Goal: Information Seeking & Learning: Check status

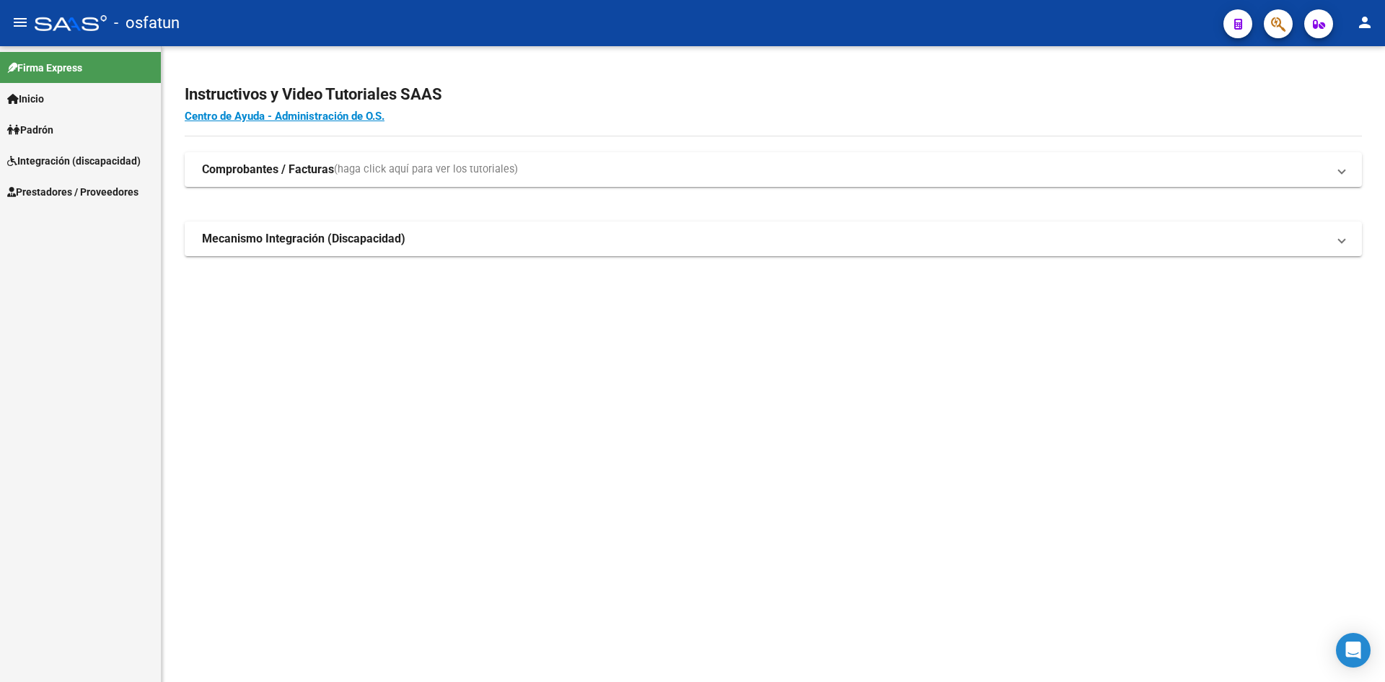
click at [48, 133] on span "Padrón" at bounding box center [30, 130] width 46 height 16
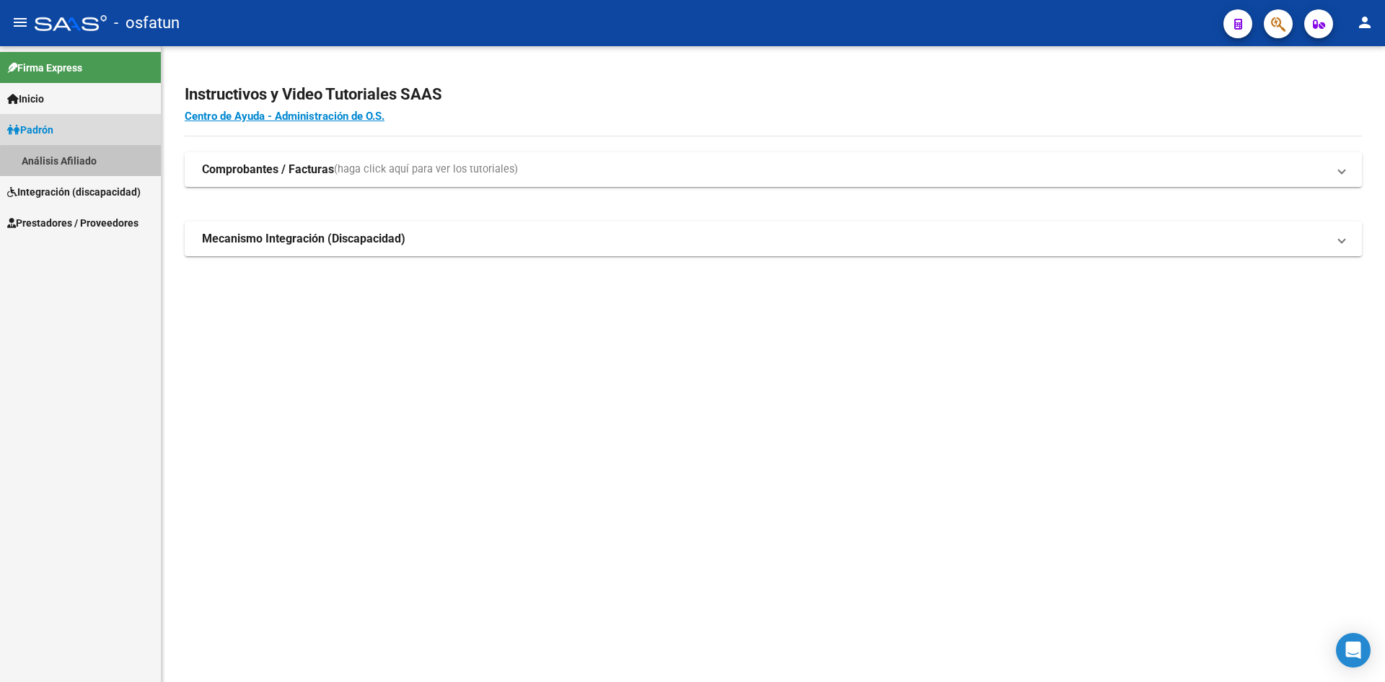
click at [100, 164] on link "Análisis Afiliado" at bounding box center [80, 160] width 161 height 31
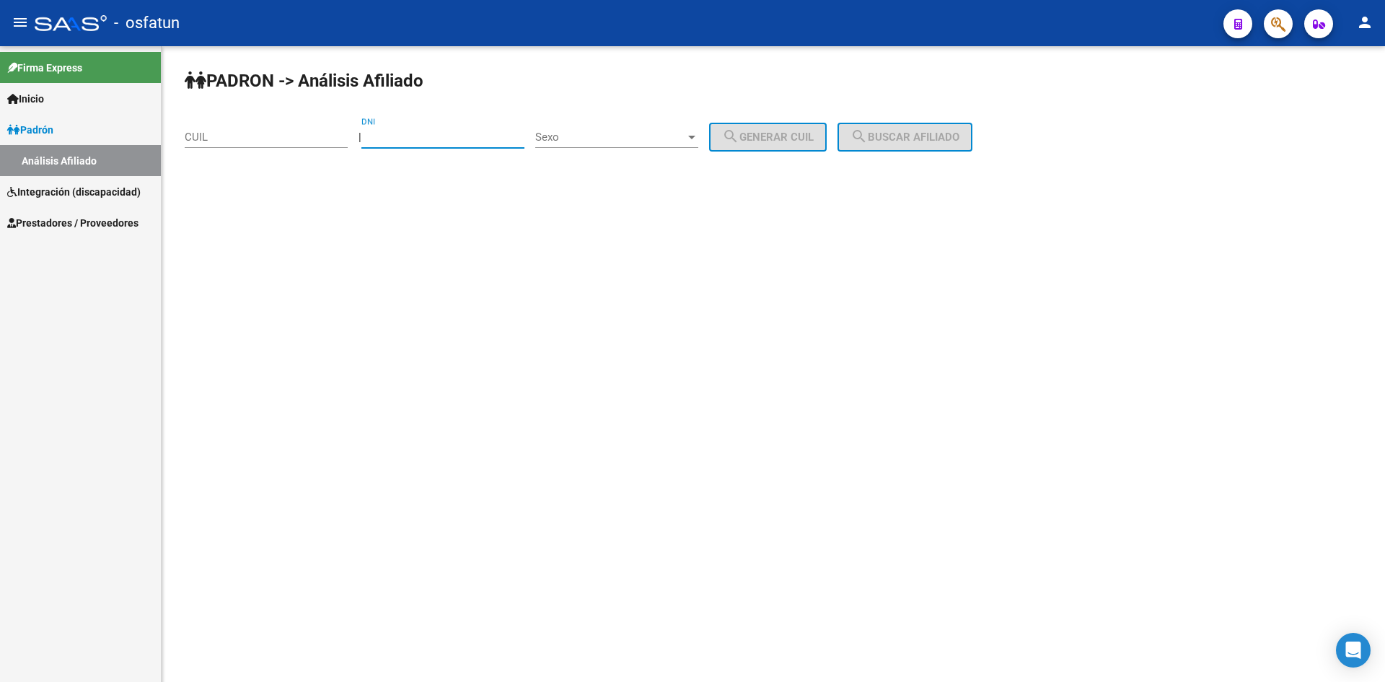
click at [461, 143] on input "DNI" at bounding box center [442, 137] width 163 height 13
paste input "36634119"
type input "36634119"
click at [588, 134] on span "Sexo" at bounding box center [610, 137] width 150 height 13
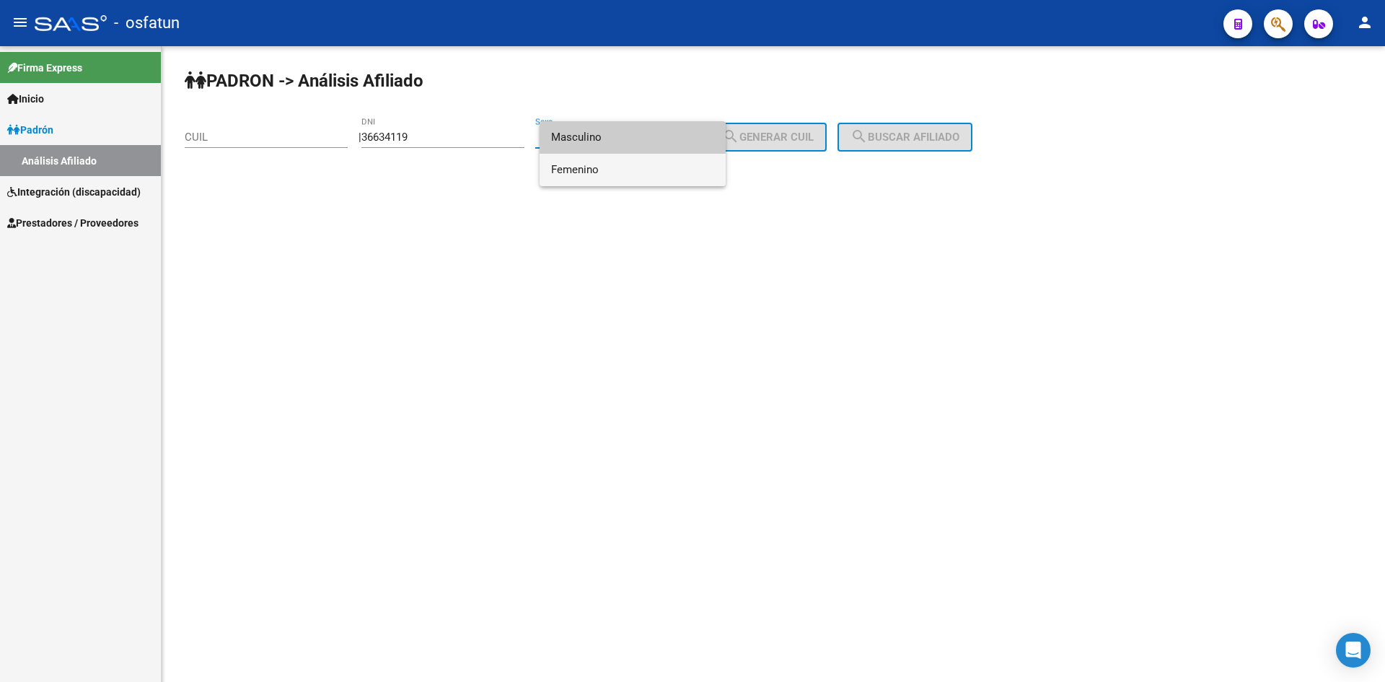
drag, startPoint x: 605, startPoint y: 173, endPoint x: 785, endPoint y: 157, distance: 181.1
click at [606, 173] on span "Femenino" at bounding box center [632, 170] width 163 height 32
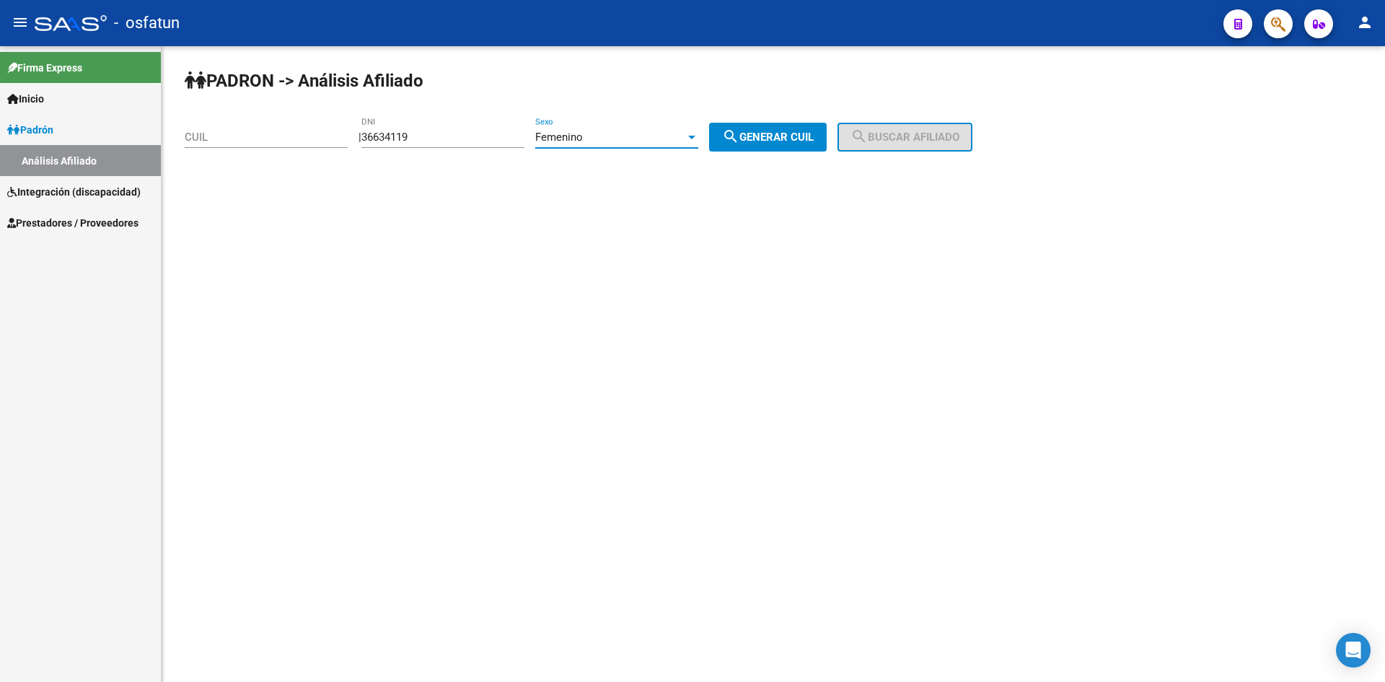
drag, startPoint x: 798, startPoint y: 146, endPoint x: 809, endPoint y: 146, distance: 10.8
click at [799, 146] on button "search Generar CUIL" at bounding box center [768, 137] width 118 height 29
type input "27-36634119-1"
click at [889, 146] on button "search Buscar afiliado" at bounding box center [905, 137] width 135 height 29
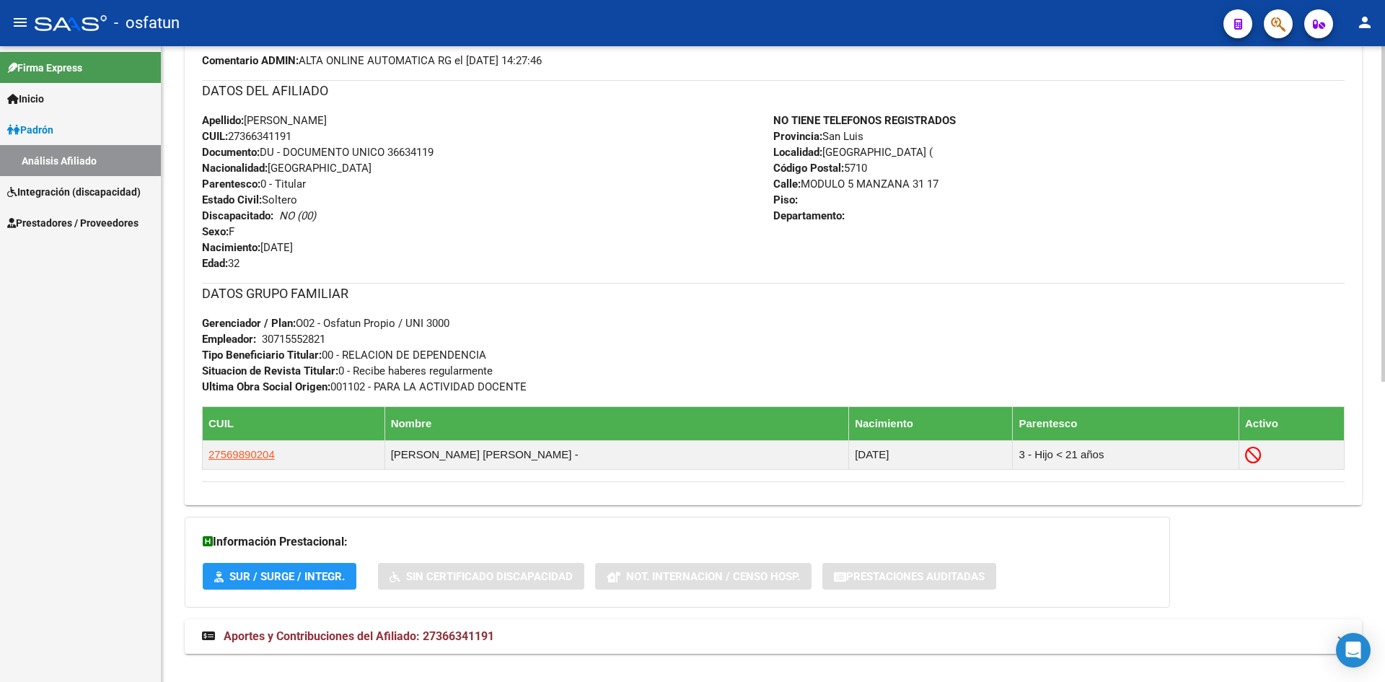
scroll to position [569, 0]
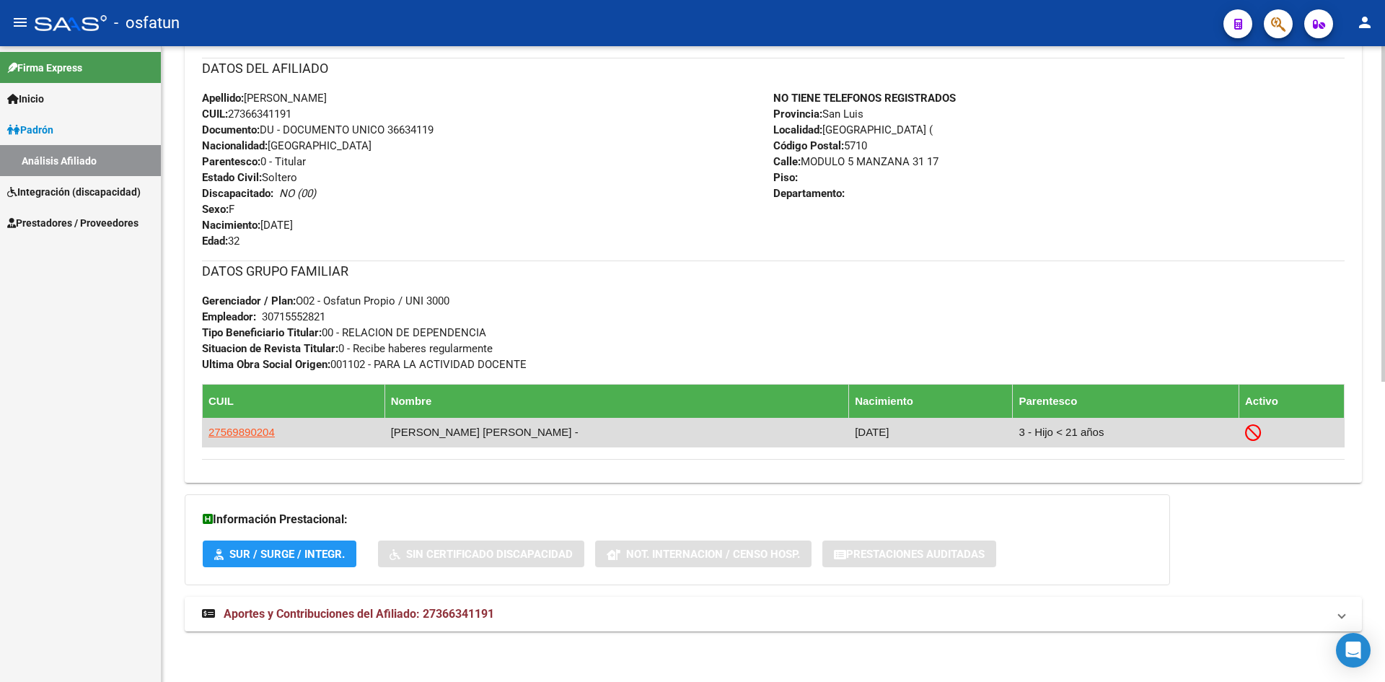
click at [1245, 439] on icon at bounding box center [1253, 432] width 17 height 17
click at [1245, 434] on icon at bounding box center [1253, 432] width 17 height 17
click at [240, 433] on span "27569890204" at bounding box center [242, 432] width 66 height 12
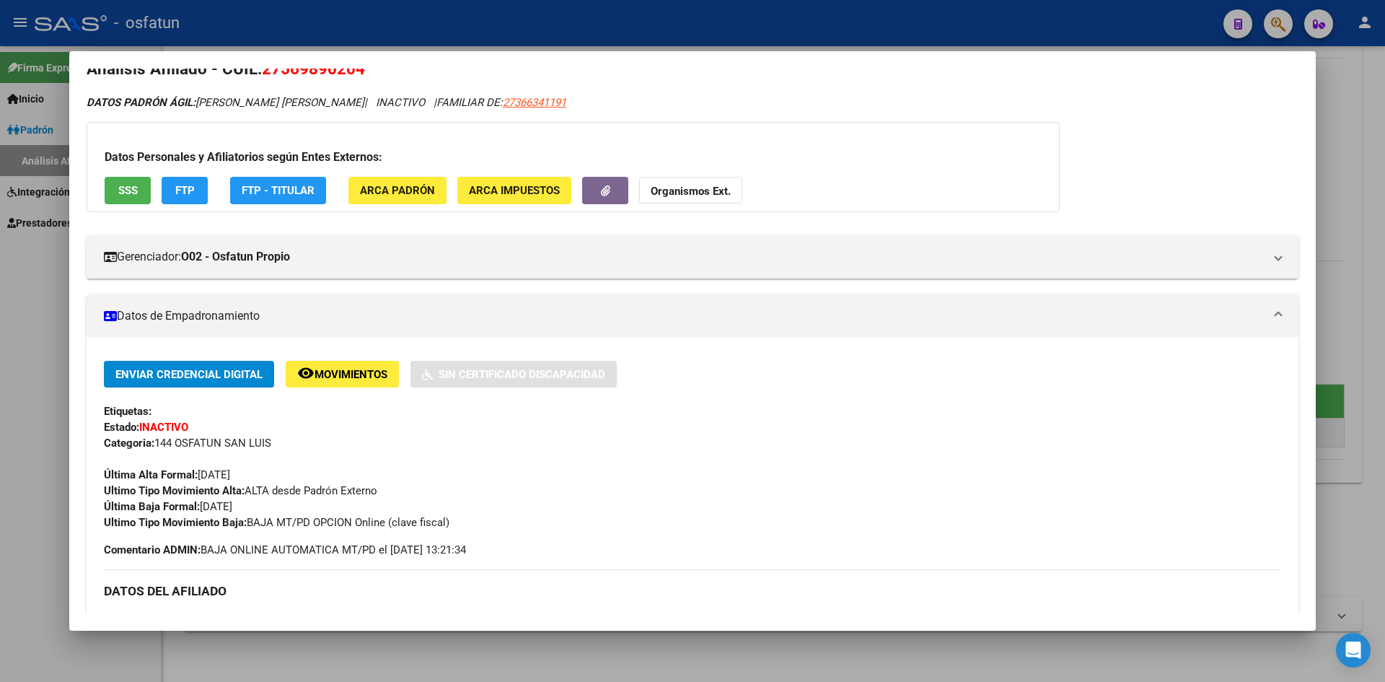
scroll to position [0, 0]
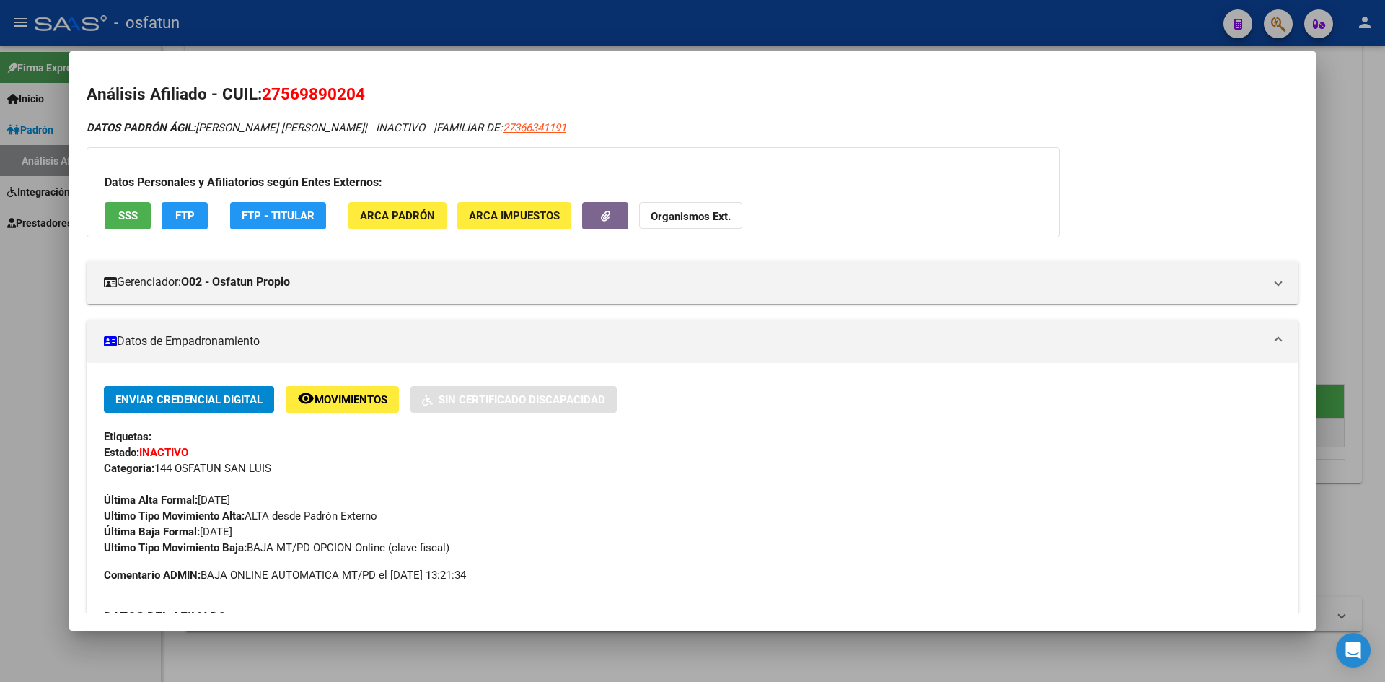
click at [25, 366] on div at bounding box center [692, 341] width 1385 height 682
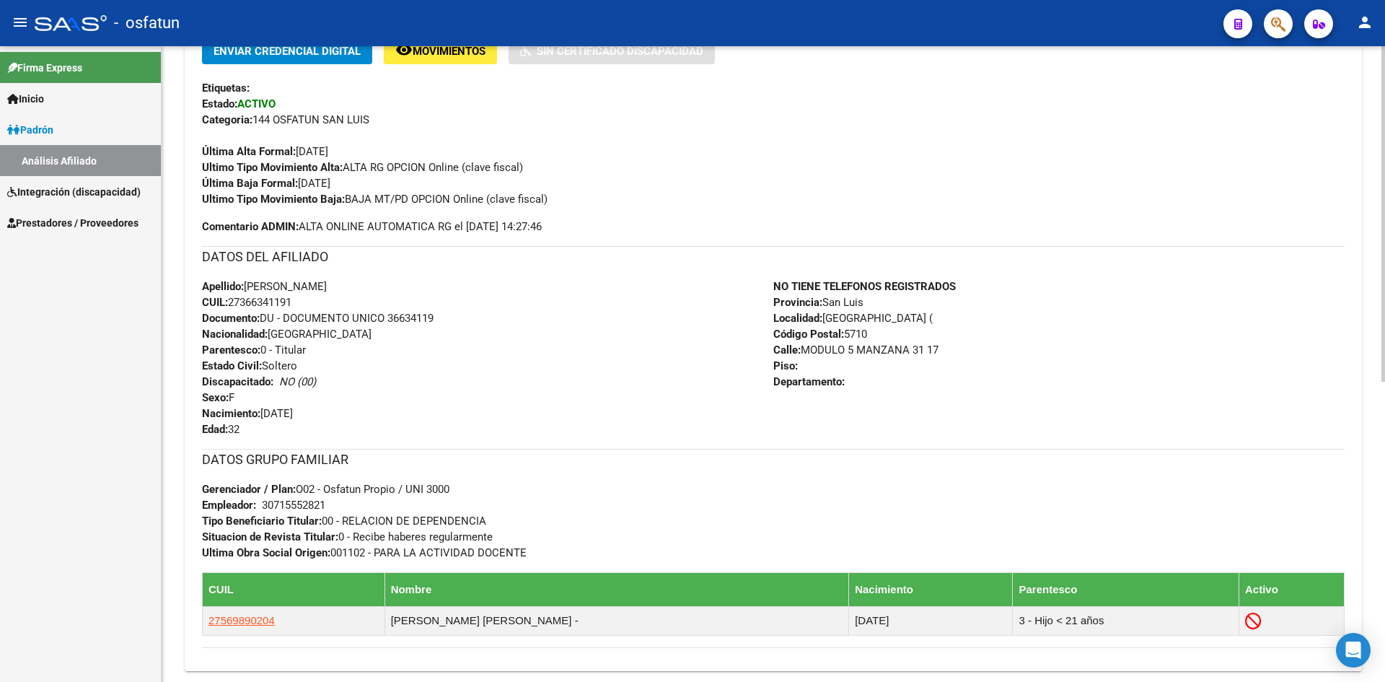
scroll to position [497, 0]
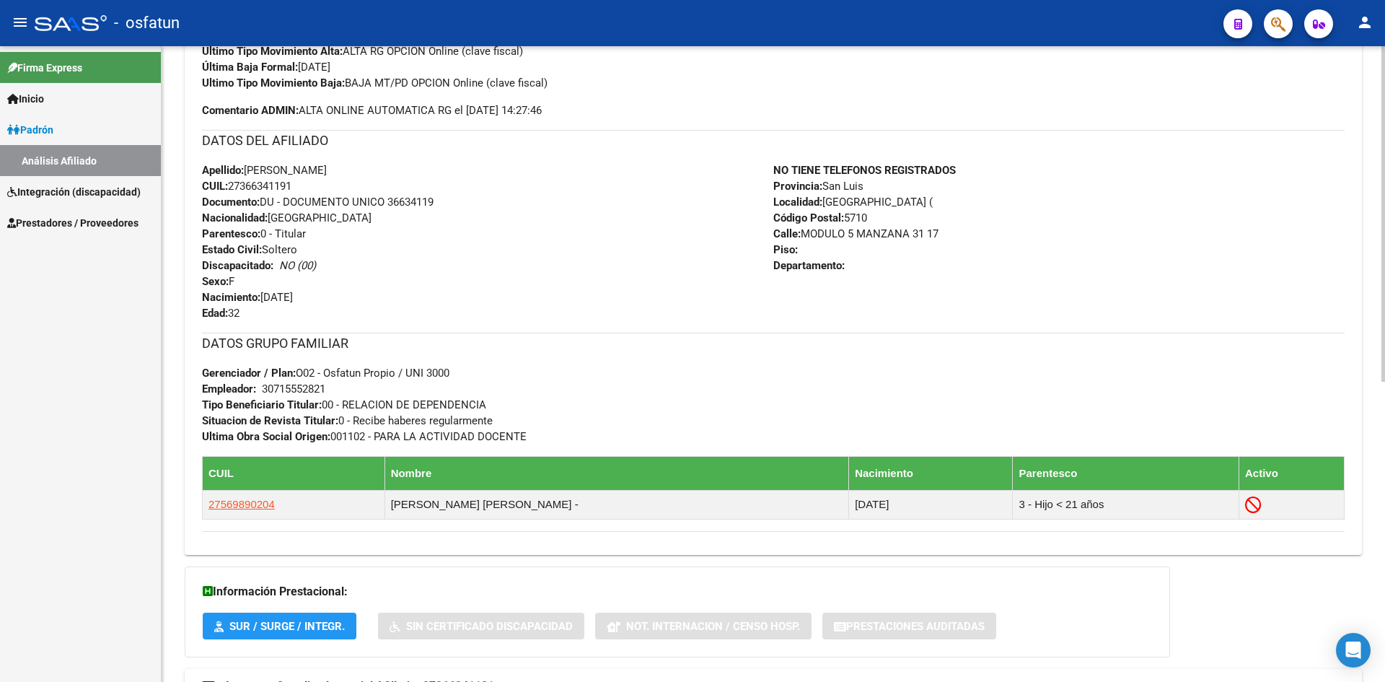
drag, startPoint x: 1202, startPoint y: 315, endPoint x: 1290, endPoint y: 447, distance: 159.3
click at [1208, 330] on div "Enviar Credencial Digital remove_red_eye Movimientos Sin Certificado Discapacid…" at bounding box center [773, 226] width 1143 height 610
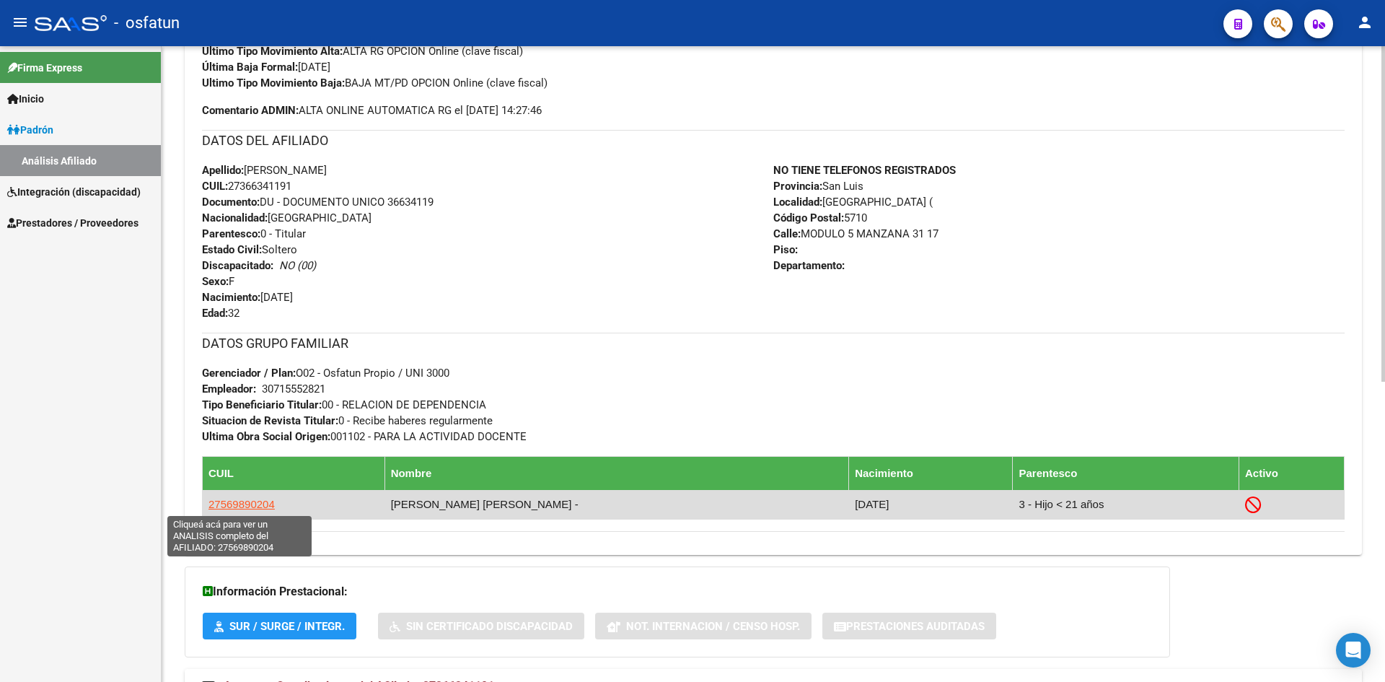
click at [263, 502] on span "27569890204" at bounding box center [242, 504] width 66 height 12
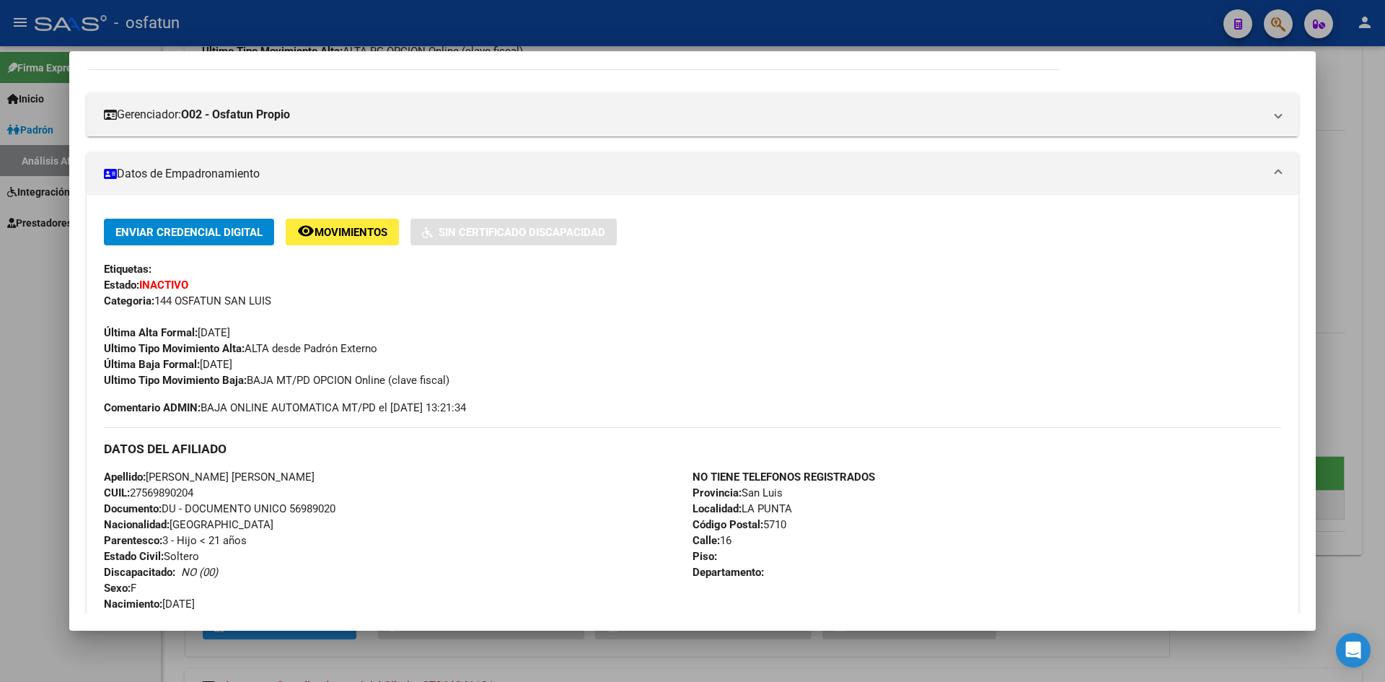
scroll to position [263, 0]
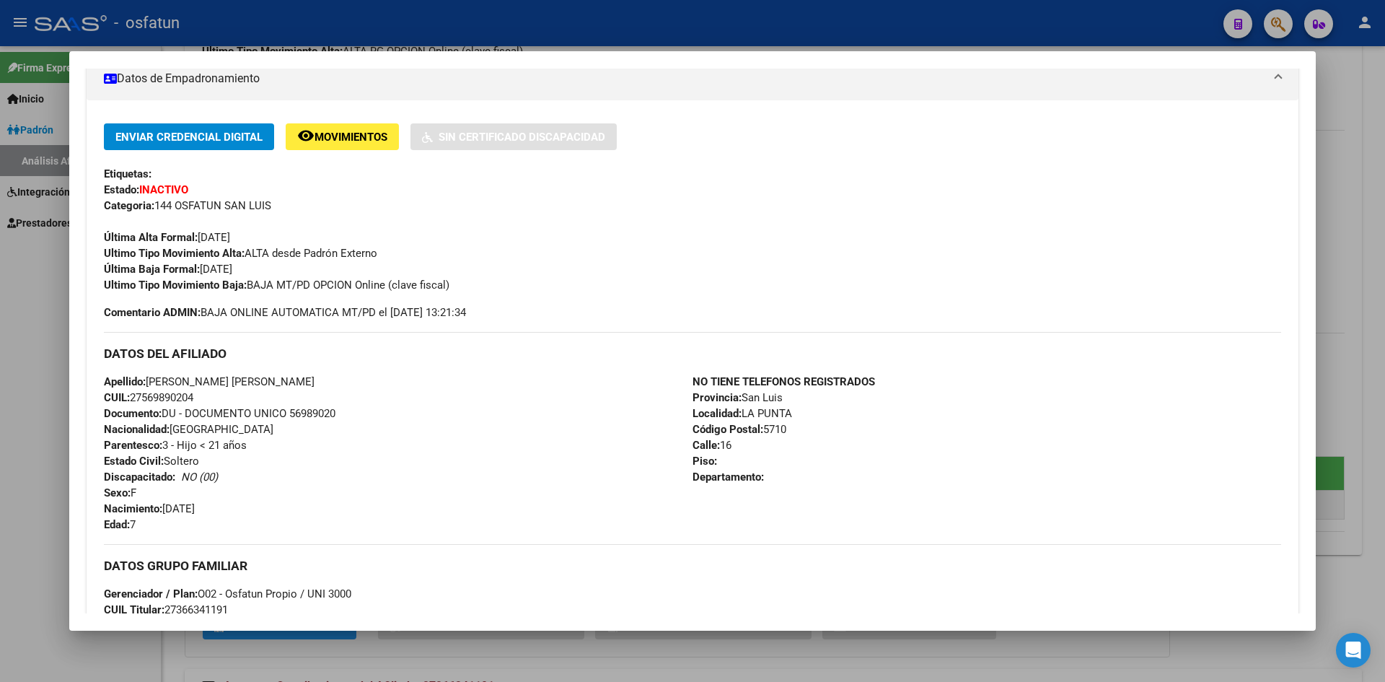
click at [46, 289] on div at bounding box center [692, 341] width 1385 height 682
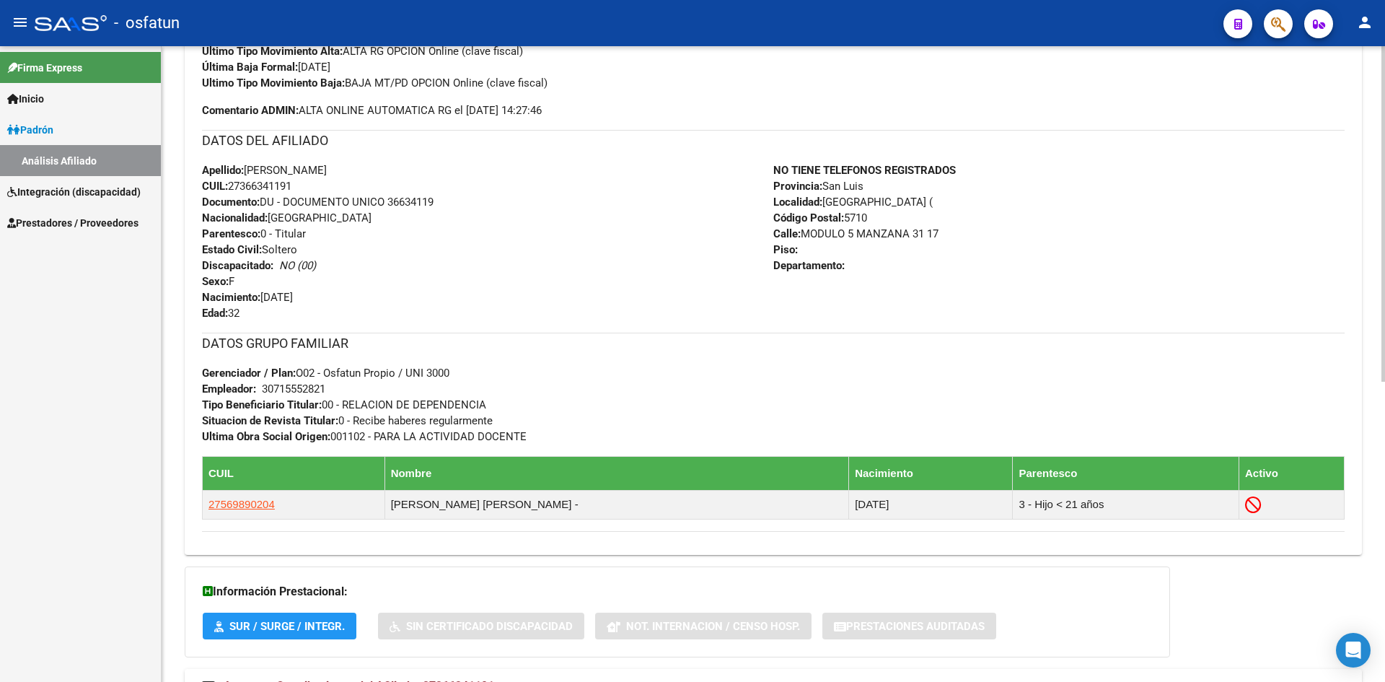
scroll to position [569, 0]
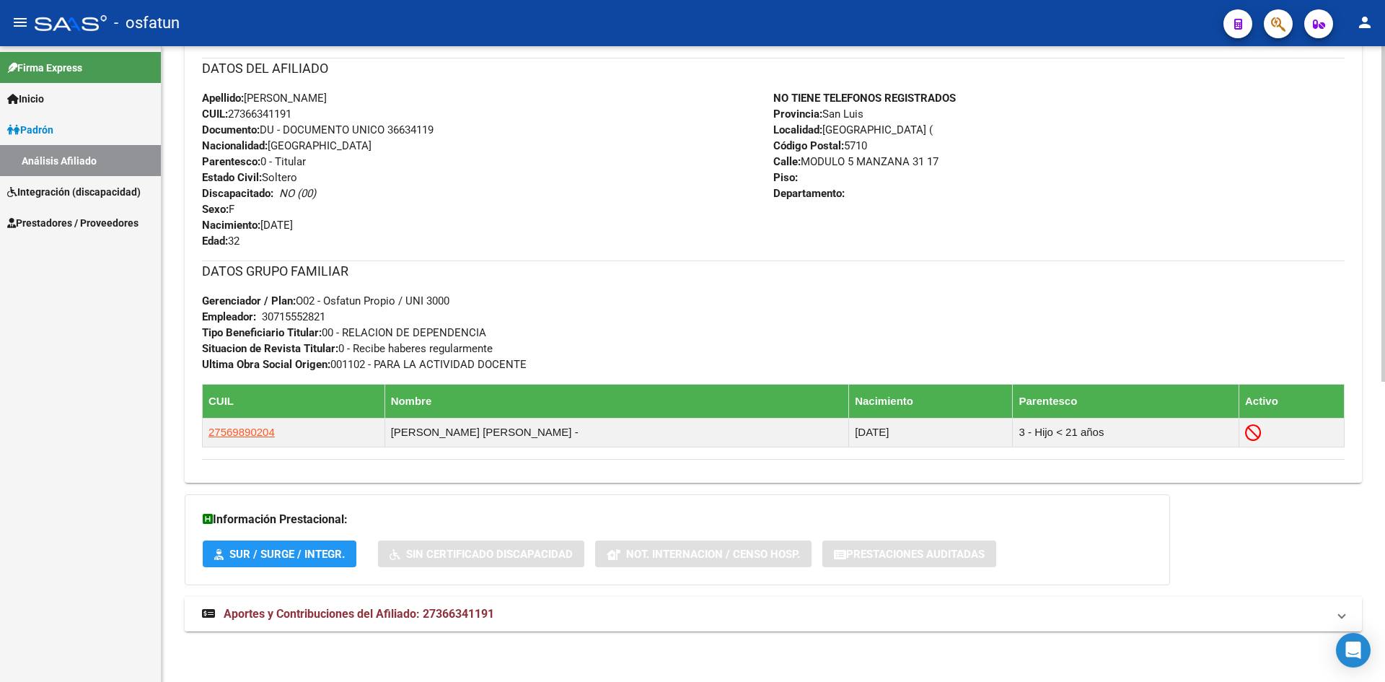
click at [333, 611] on span "Aportes y Contribuciones del Afiliado: 27366341191" at bounding box center [359, 614] width 271 height 14
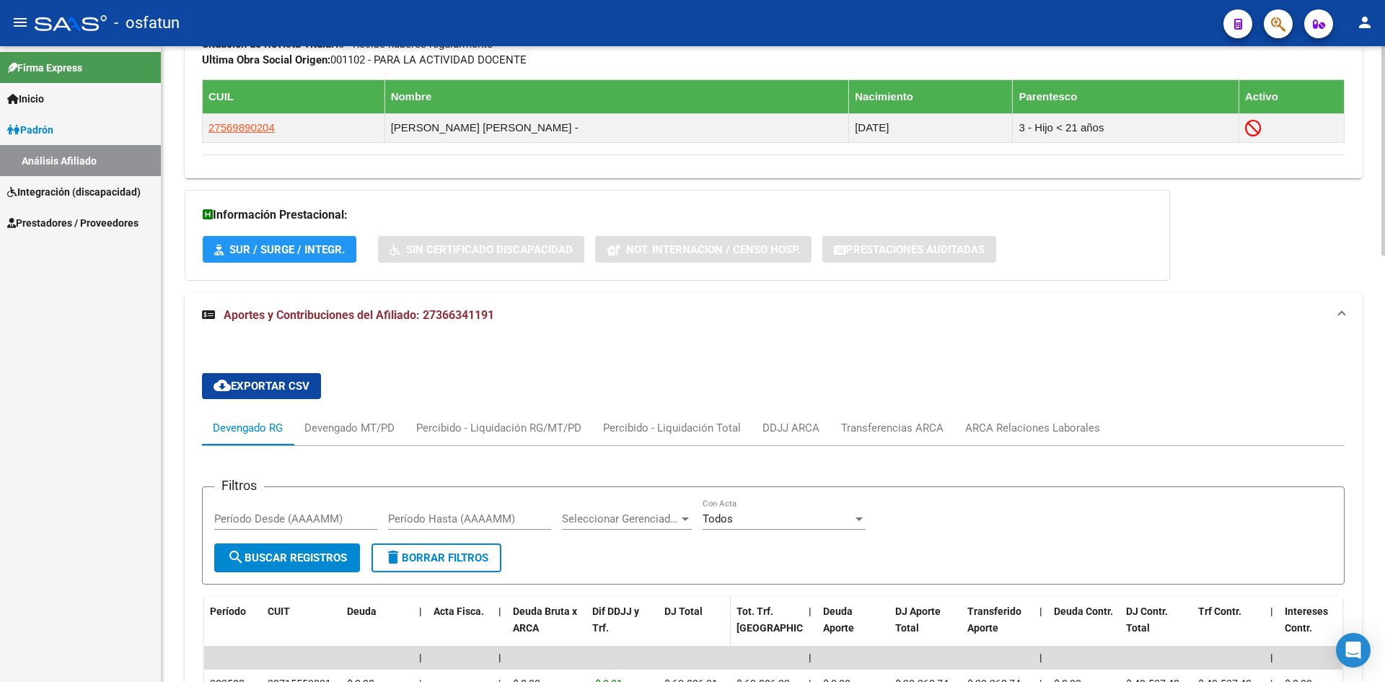
scroll to position [858, 0]
